Goal: Task Accomplishment & Management: Use online tool/utility

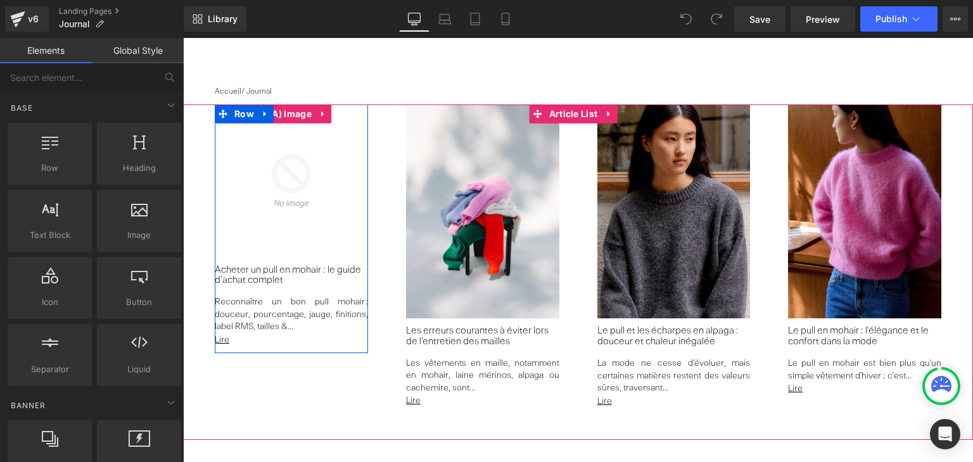
click at [264, 181] on img at bounding box center [291, 181] width 153 height 153
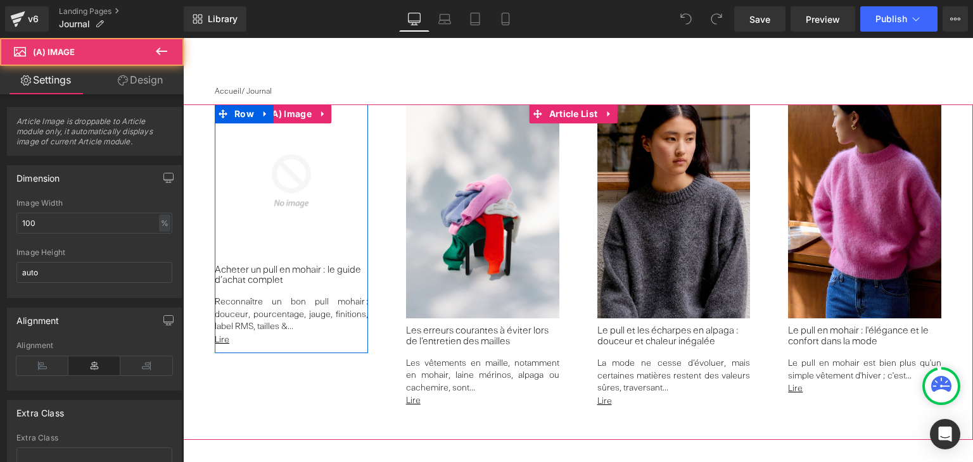
click at [264, 181] on img at bounding box center [291, 181] width 153 height 153
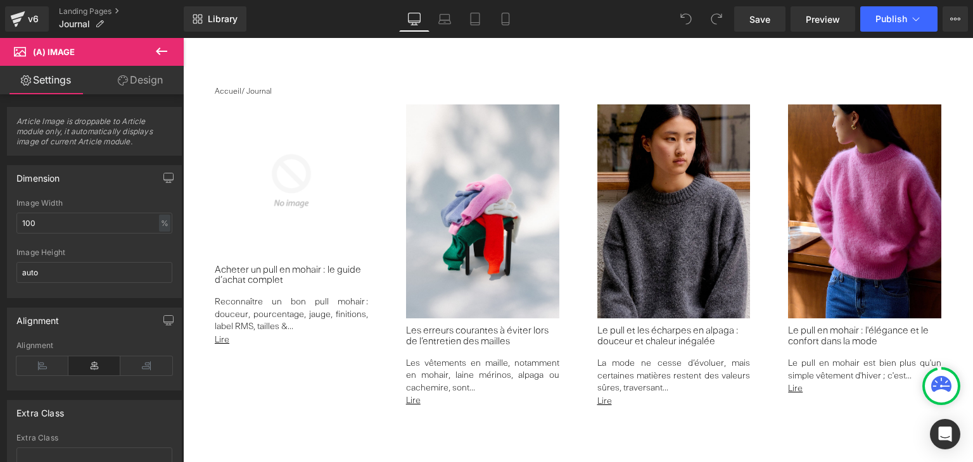
click at [122, 47] on span "(A) Image" at bounding box center [76, 52] width 127 height 28
click at [165, 48] on icon at bounding box center [161, 51] width 15 height 15
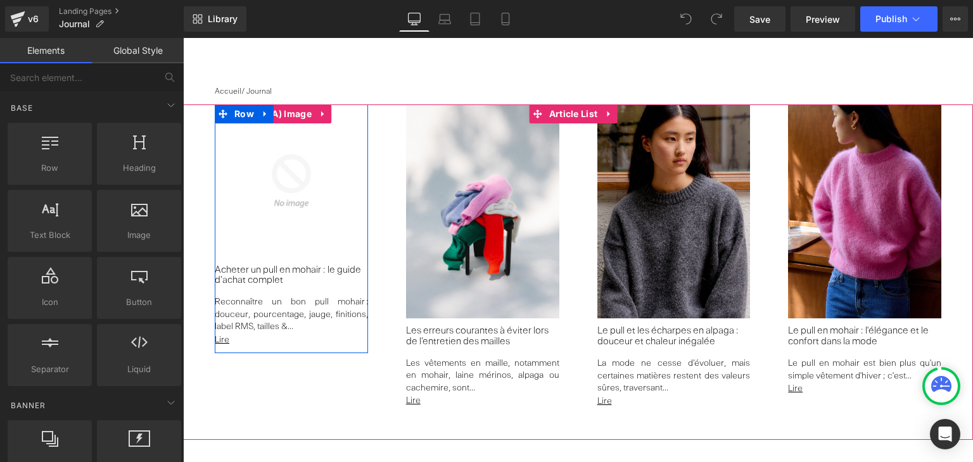
click at [312, 233] on img at bounding box center [291, 181] width 153 height 153
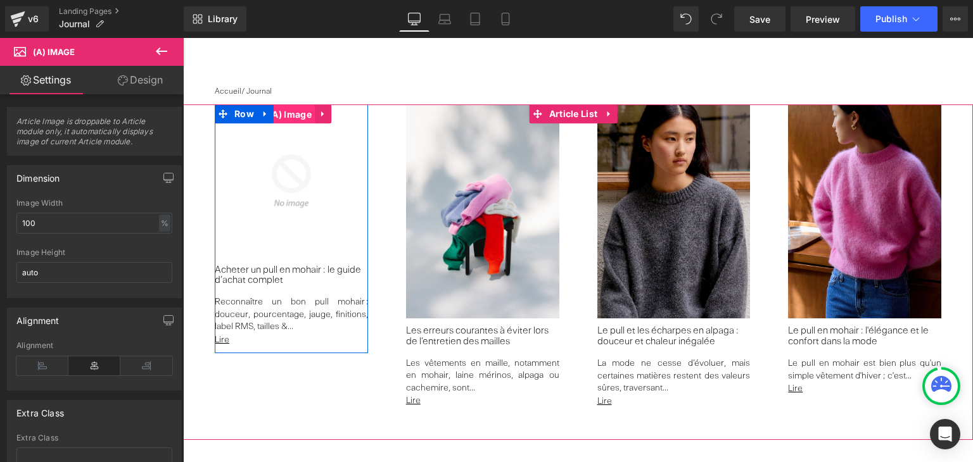
click at [295, 111] on span "(A) Image" at bounding box center [289, 114] width 49 height 19
click at [326, 114] on icon at bounding box center [323, 114] width 9 height 10
click at [285, 111] on span "(A) Image" at bounding box center [289, 114] width 49 height 19
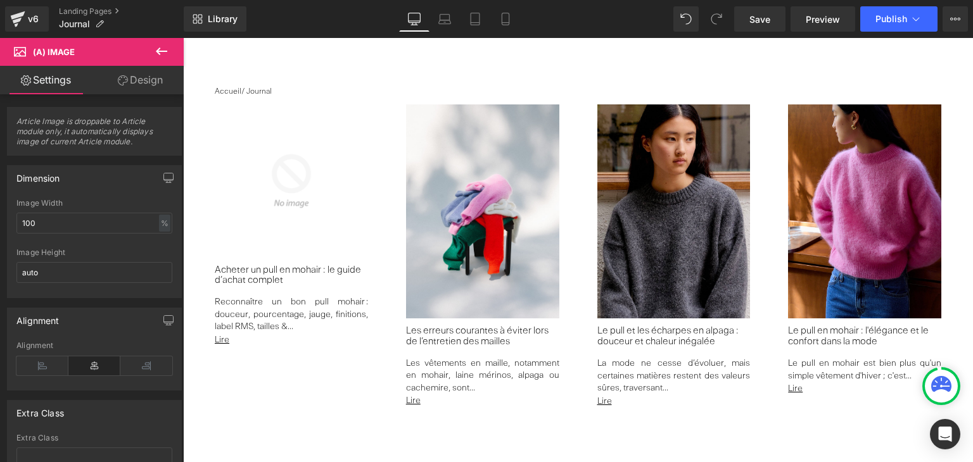
click at [161, 49] on icon at bounding box center [161, 51] width 15 height 15
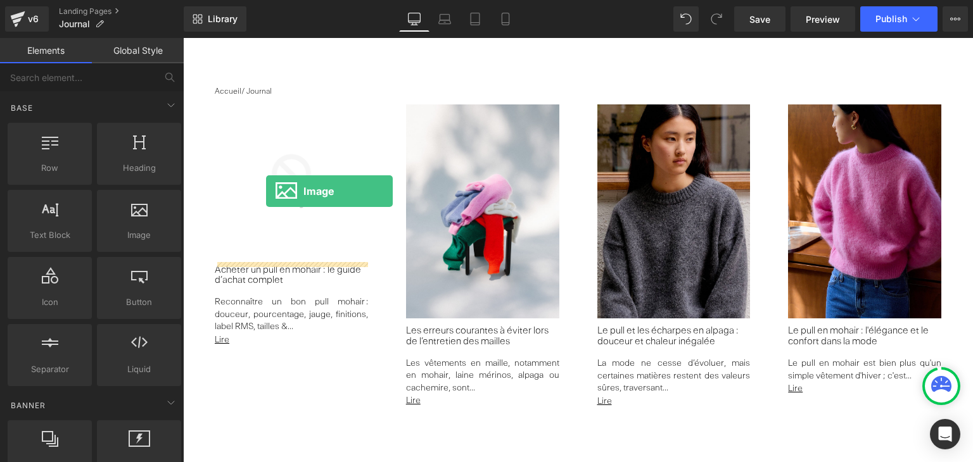
drag, startPoint x: 328, startPoint y: 271, endPoint x: 266, endPoint y: 191, distance: 100.7
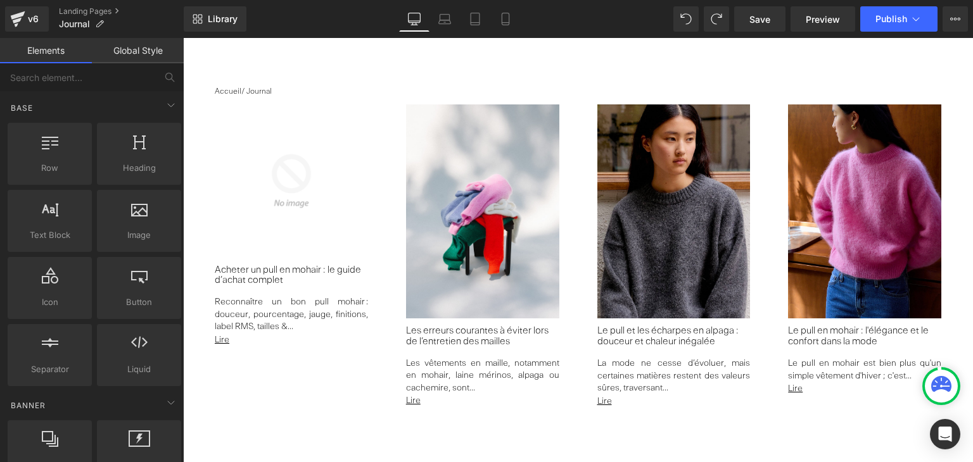
click at [317, 161] on img at bounding box center [291, 181] width 153 height 153
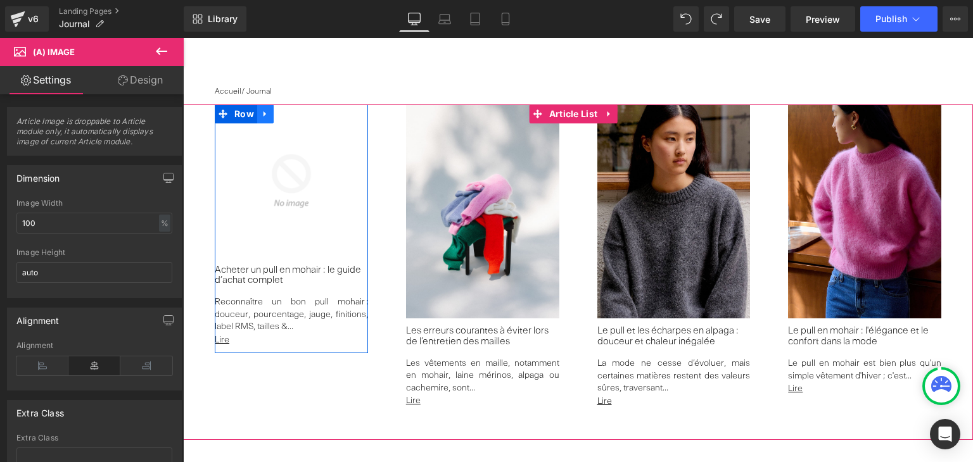
click at [264, 110] on icon at bounding box center [265, 114] width 9 height 10
click at [313, 113] on icon at bounding box center [314, 114] width 9 height 10
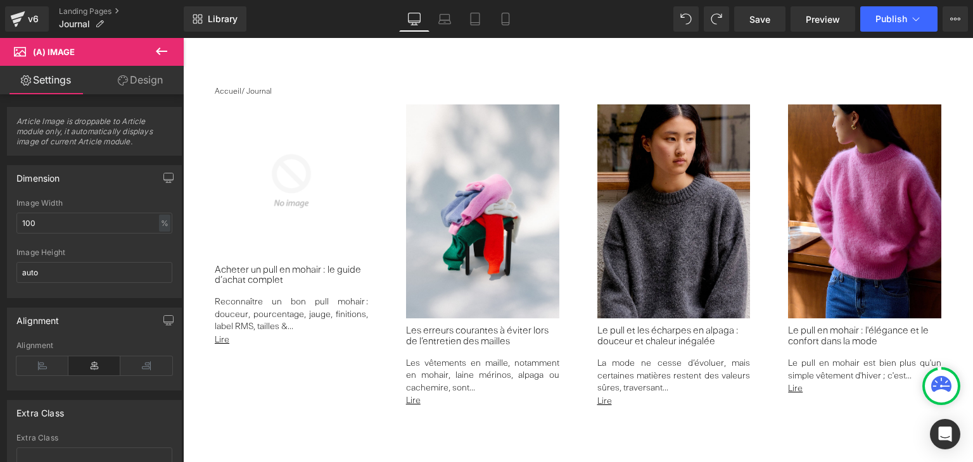
click at [146, 71] on link "Design" at bounding box center [140, 80] width 92 height 29
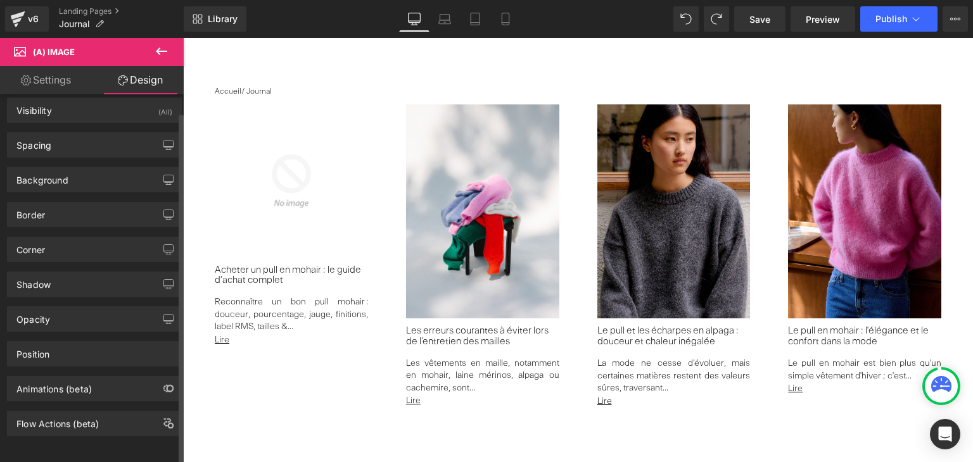
scroll to position [16, 0]
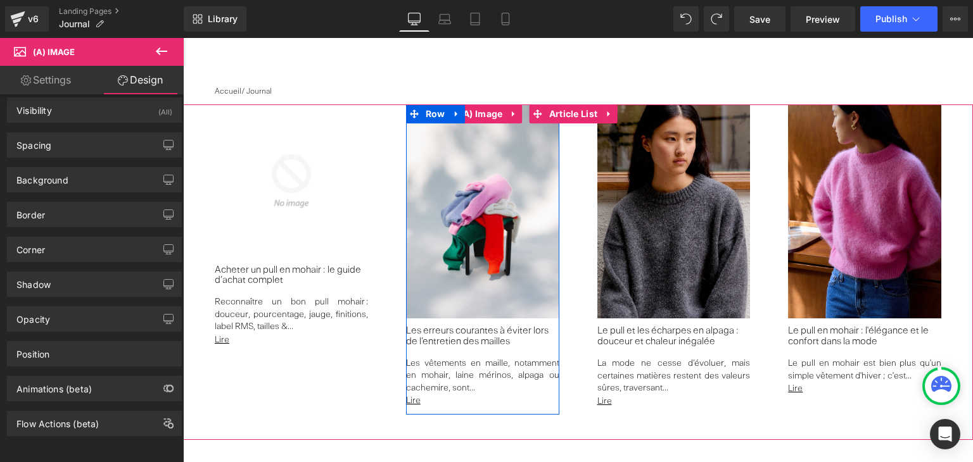
click at [457, 191] on img at bounding box center [482, 212] width 153 height 214
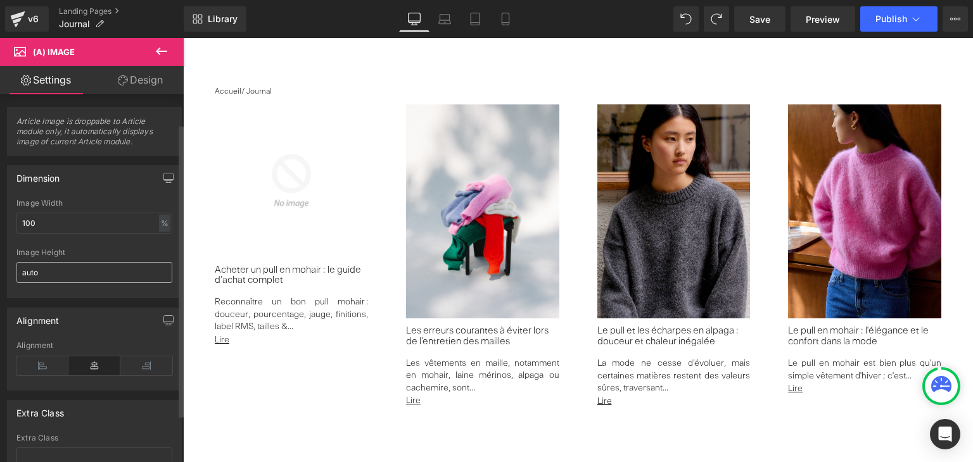
scroll to position [40, 0]
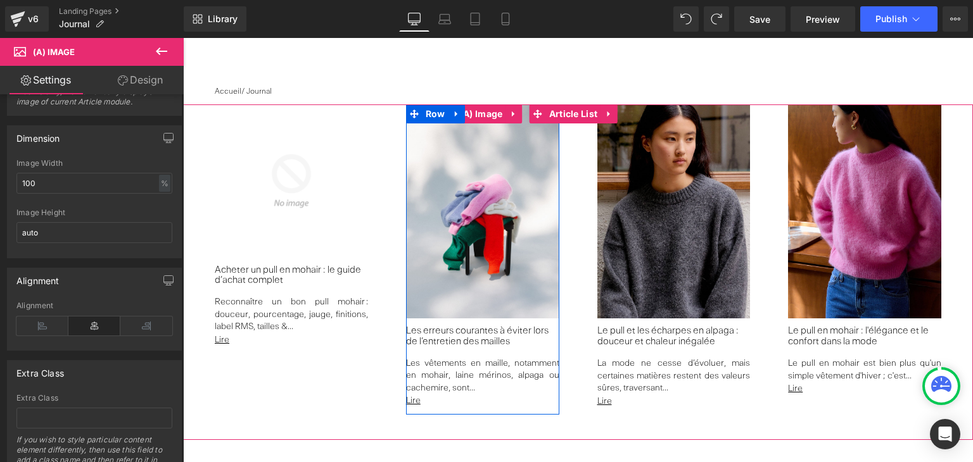
click at [469, 291] on img at bounding box center [482, 212] width 153 height 214
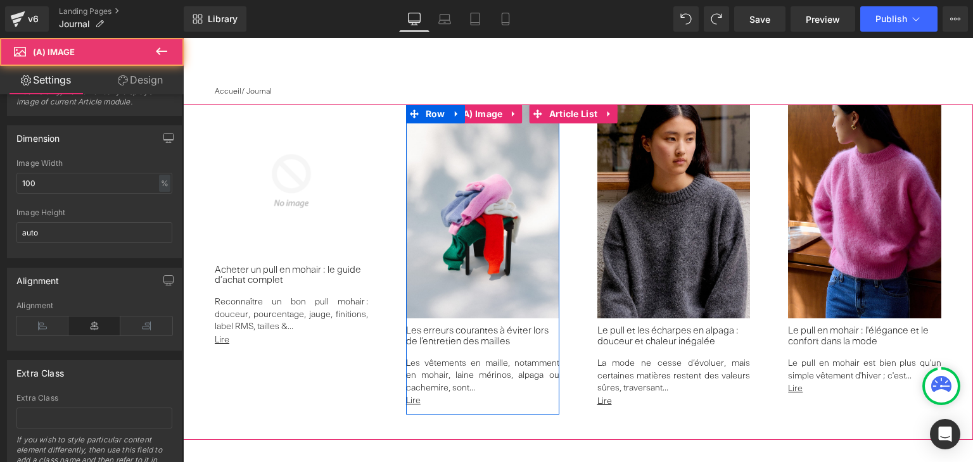
click at [469, 291] on img at bounding box center [482, 212] width 153 height 214
click at [476, 232] on img at bounding box center [482, 212] width 153 height 214
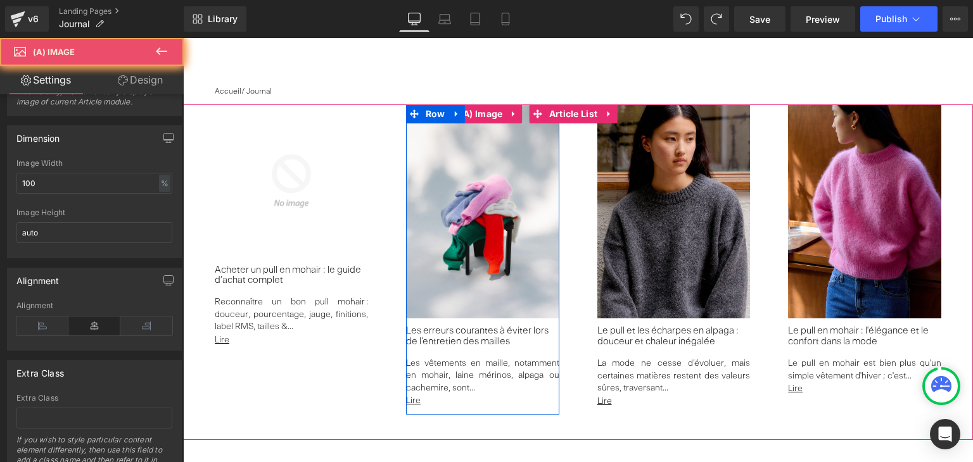
click at [476, 232] on img at bounding box center [482, 212] width 153 height 214
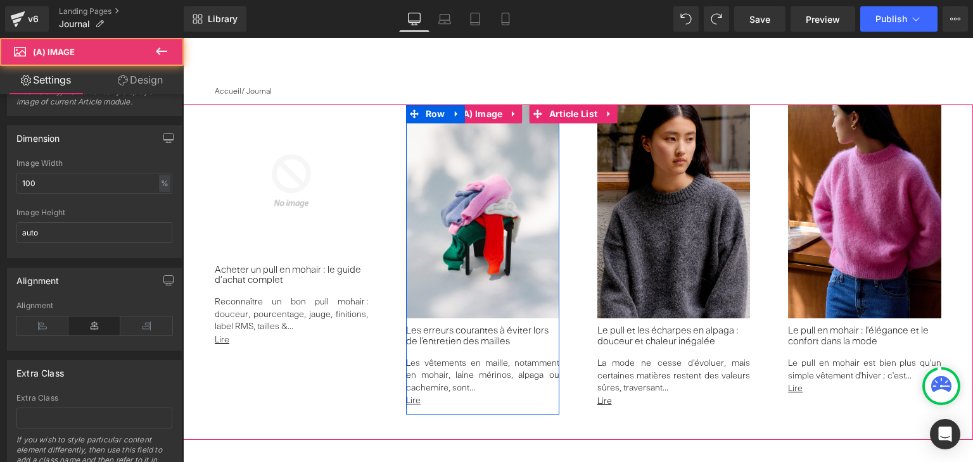
click at [476, 232] on img at bounding box center [482, 212] width 153 height 214
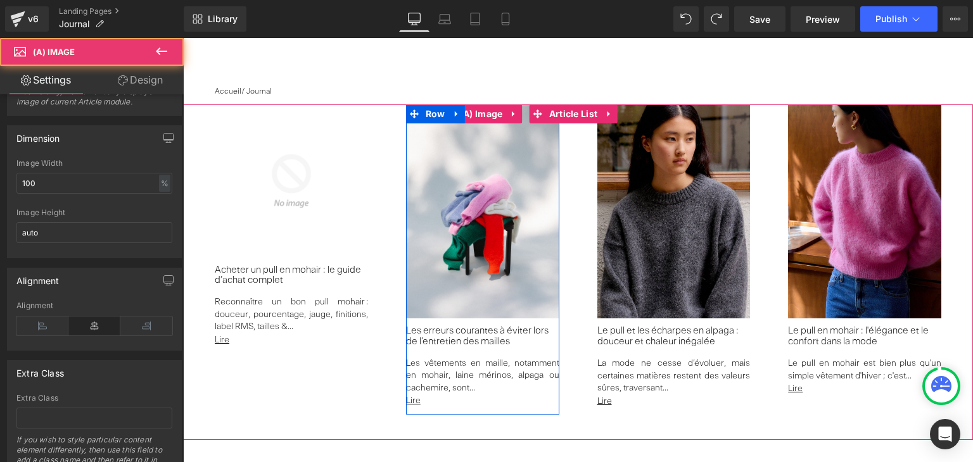
click at [476, 232] on img at bounding box center [482, 212] width 153 height 214
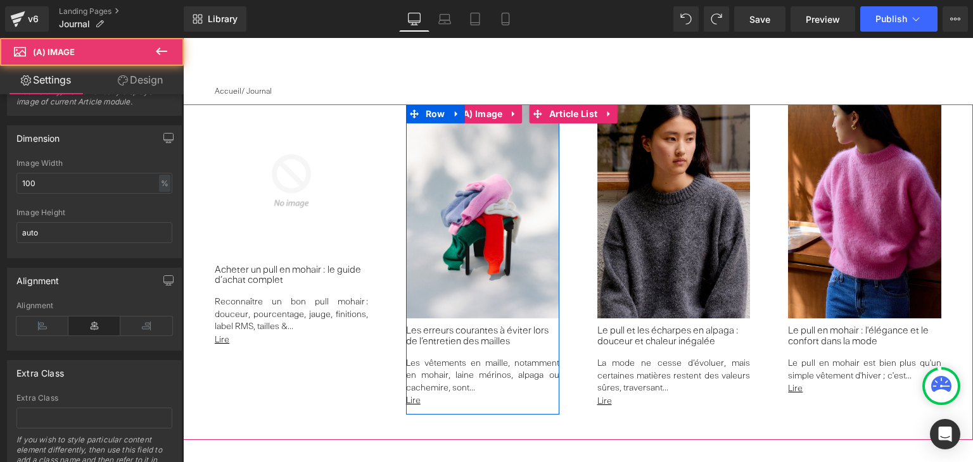
click at [476, 232] on img at bounding box center [482, 212] width 153 height 214
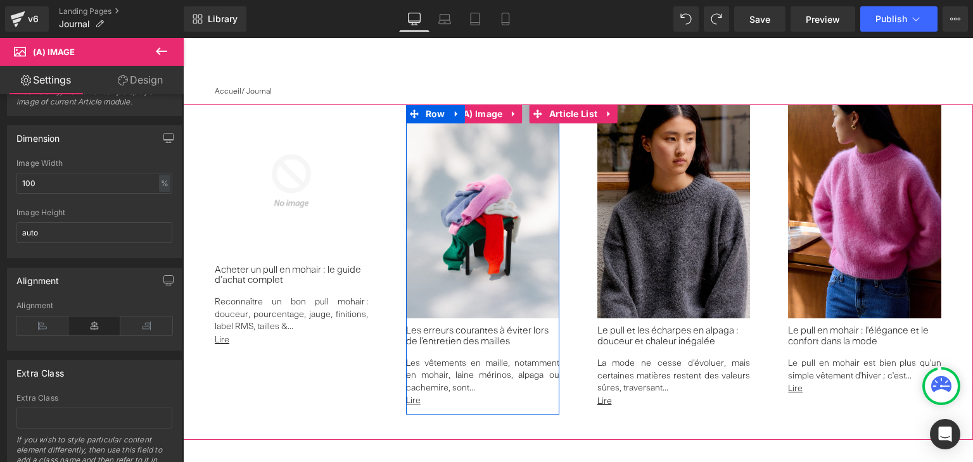
click at [476, 232] on img at bounding box center [482, 212] width 153 height 214
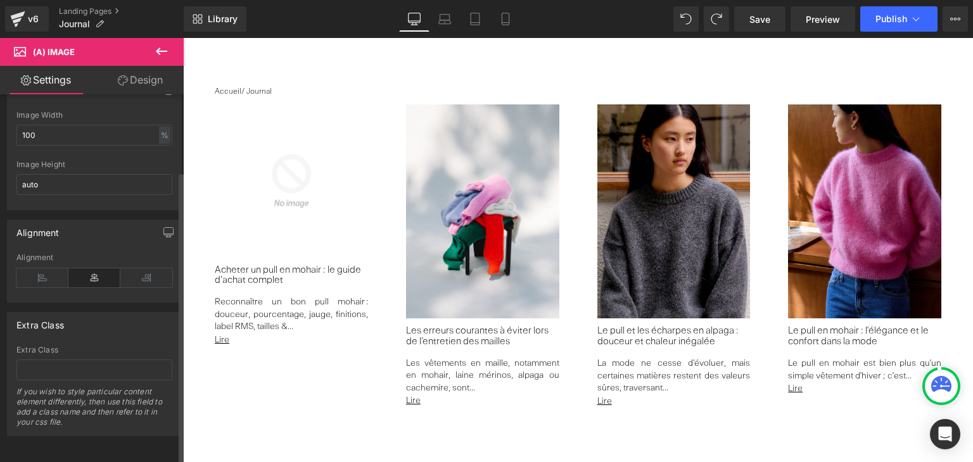
scroll to position [0, 0]
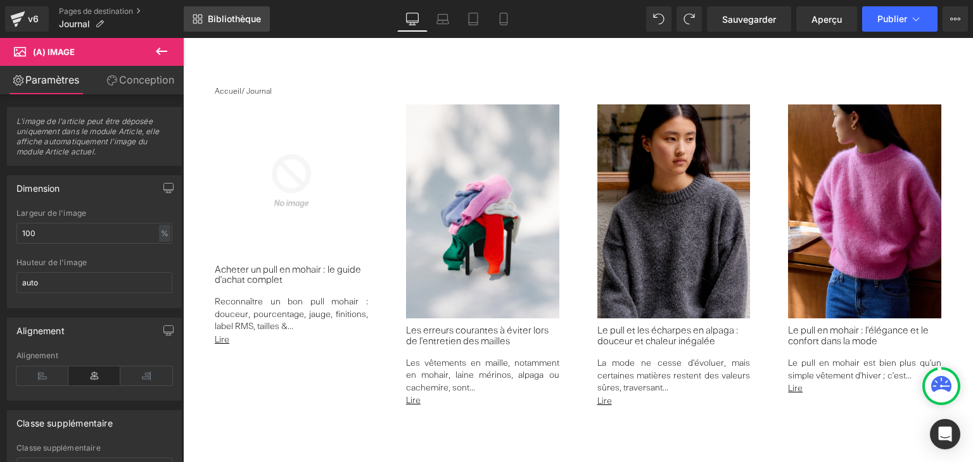
click at [237, 29] on link "Bibliothèque" at bounding box center [227, 18] width 86 height 25
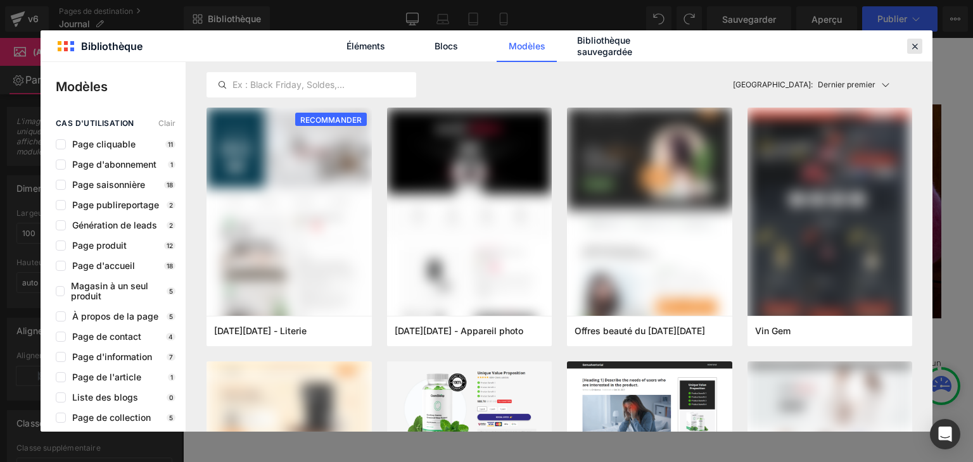
click at [919, 44] on icon at bounding box center [914, 46] width 11 height 11
